Goal: Information Seeking & Learning: Learn about a topic

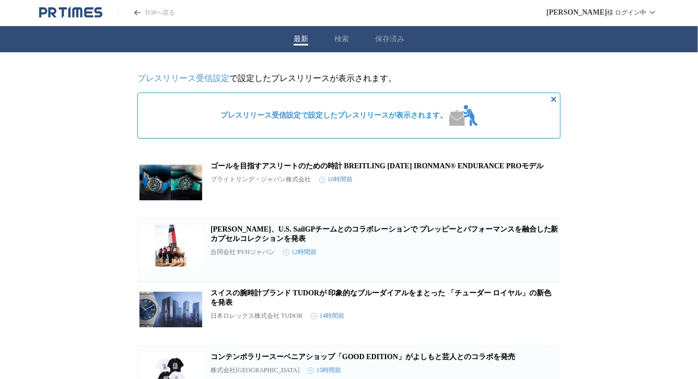
click at [307, 170] on link "ゴールを目指すアスリートのための時計 BREITLING [DATE] IRONMAN® ENDURANCE PROモデル" at bounding box center [377, 166] width 333 height 8
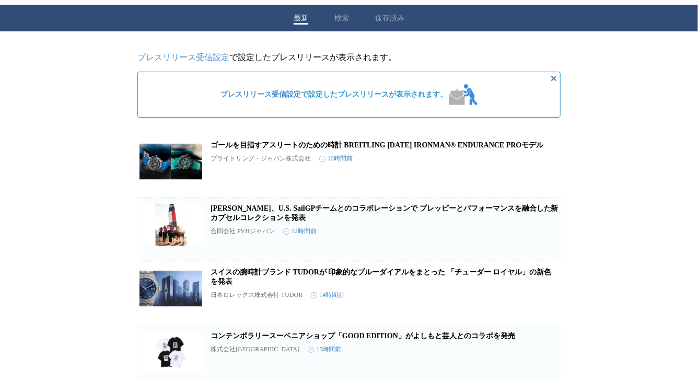
scroll to position [90, 0]
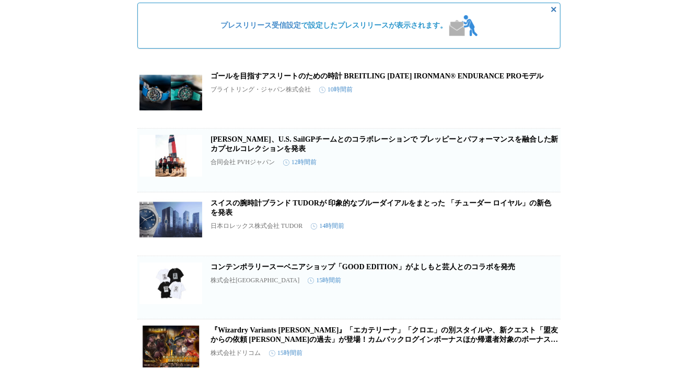
click at [314, 209] on link "スイスの腕時計ブランド TUDORが 印象的なブルーダイアルをまとった 「チューダー ロイヤル」の新色を発表" at bounding box center [381, 207] width 341 height 17
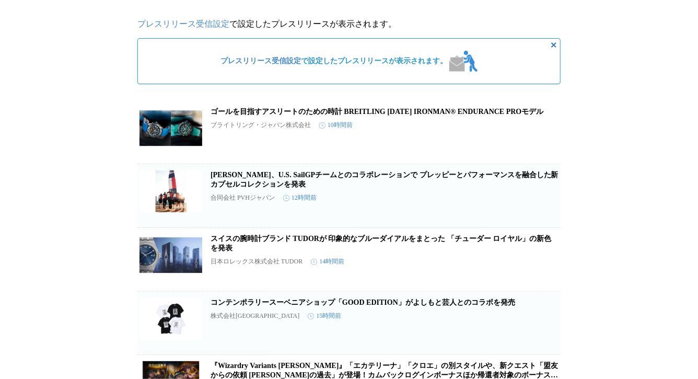
scroll to position [0, 0]
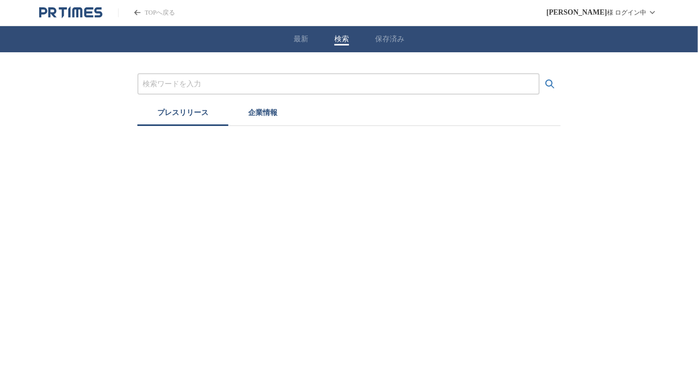
click at [347, 36] on button "検索" at bounding box center [342, 38] width 15 height 9
click at [258, 82] on input "プレスリリースおよび企業を検索する" at bounding box center [339, 83] width 392 height 11
type input "時計"
click at [540, 74] on button "検索する" at bounding box center [550, 84] width 21 height 21
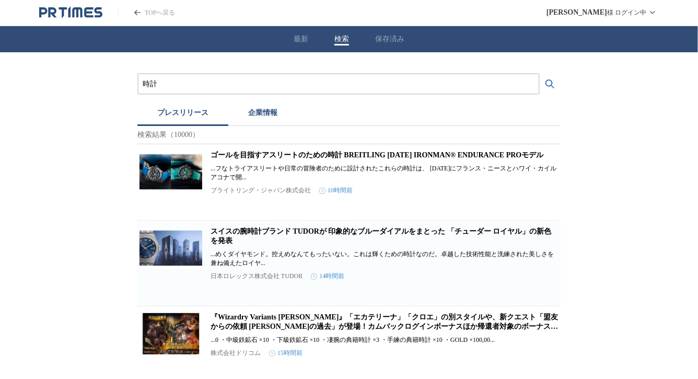
click at [236, 157] on link "ゴールを目指すアスリートのための時計 BREITLING [DATE] IRONMAN® ENDURANCE PROモデル" at bounding box center [377, 155] width 333 height 8
click at [283, 236] on link "スイスの腕時計ブランド TUDORが 印象的なブルーダイアルをまとった 「チューダー ロイヤル」の新色を発表" at bounding box center [381, 235] width 341 height 17
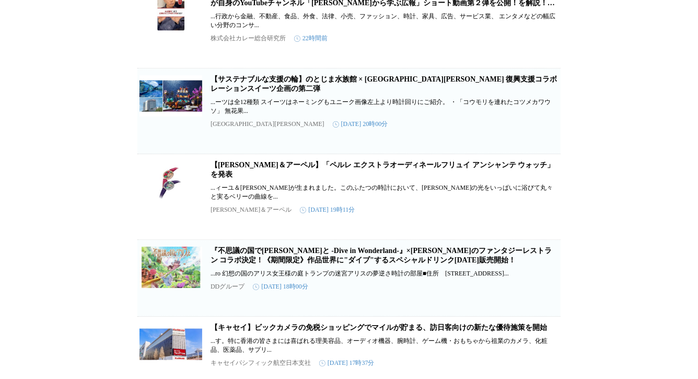
scroll to position [483, 0]
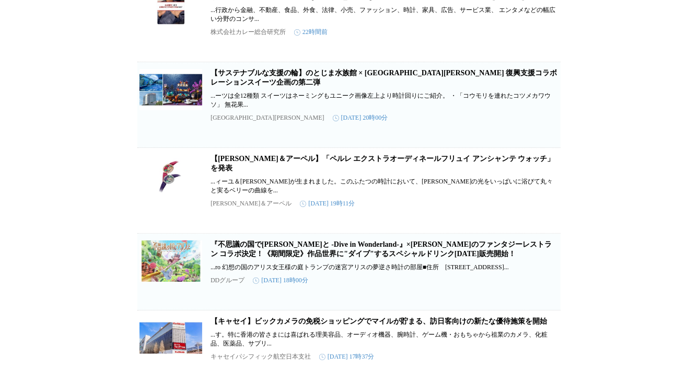
click at [341, 172] on link "【[PERSON_NAME]＆アーペル】「ペルレ エクストラオーディネールフリュイ アンシャンテ ウォッチ」を発表" at bounding box center [383, 163] width 344 height 17
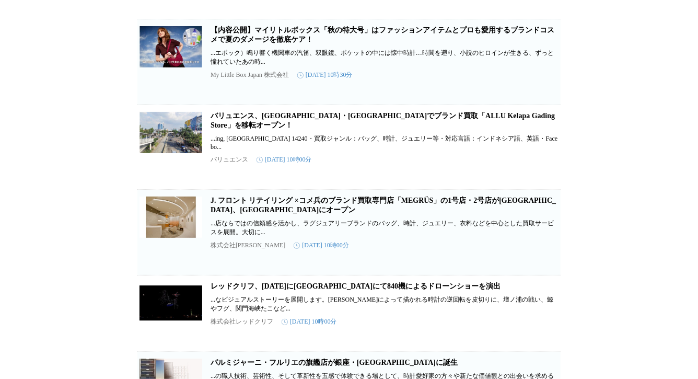
scroll to position [4025, 0]
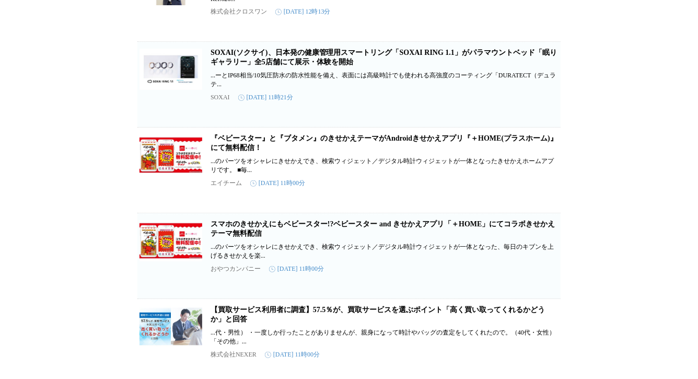
scroll to position [6038, 0]
